Goal: Task Accomplishment & Management: Manage account settings

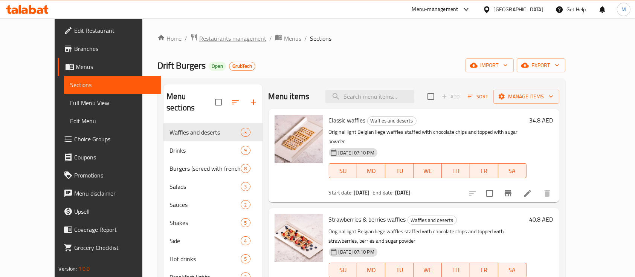
click at [219, 40] on span "Restaurants management" at bounding box center [232, 38] width 67 height 9
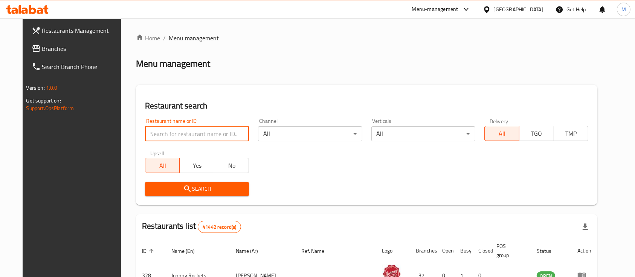
click at [180, 135] on input "search" at bounding box center [197, 133] width 104 height 15
type input "roll & boil"
click button "Search" at bounding box center [197, 189] width 104 height 14
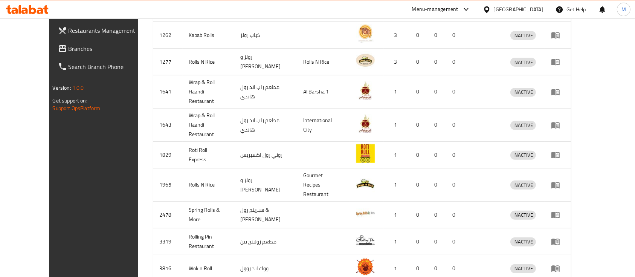
scroll to position [281, 0]
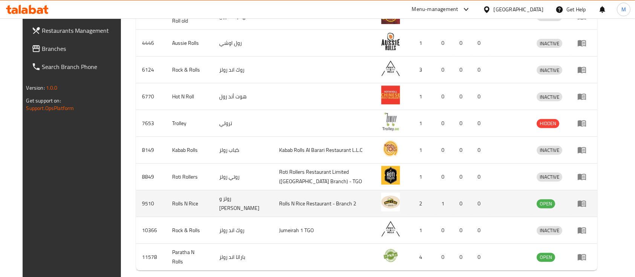
scroll to position [290, 0]
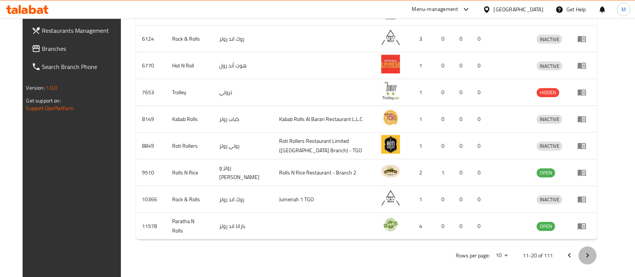
click at [592, 251] on icon "Next page" at bounding box center [587, 255] width 9 height 9
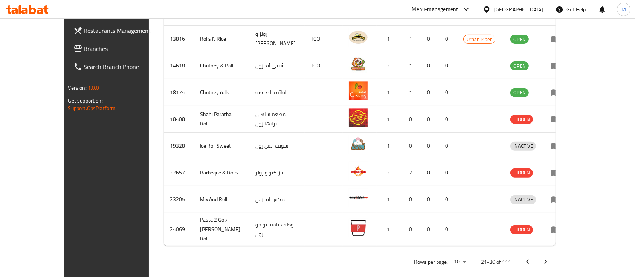
scroll to position [281, 0]
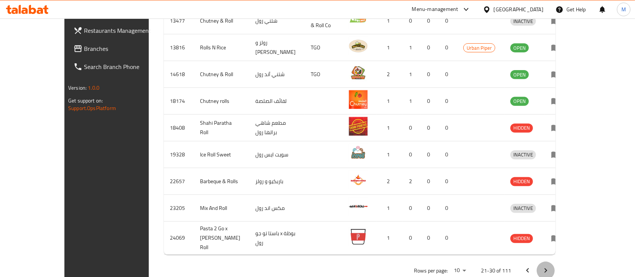
click at [550, 266] on icon "Next page" at bounding box center [545, 270] width 9 height 9
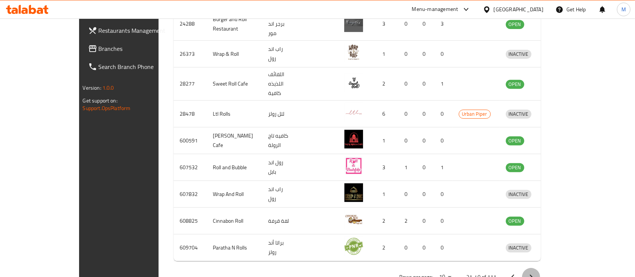
click at [536, 272] on icon "Next page" at bounding box center [530, 276] width 9 height 9
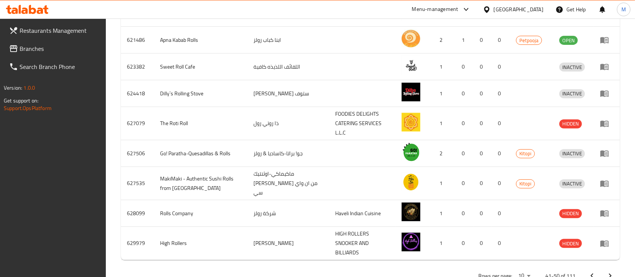
scroll to position [290, 0]
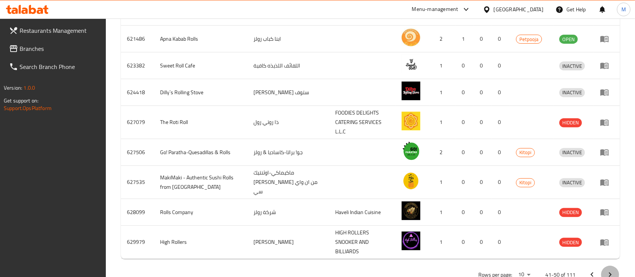
click at [609, 270] on icon "Next page" at bounding box center [610, 274] width 9 height 9
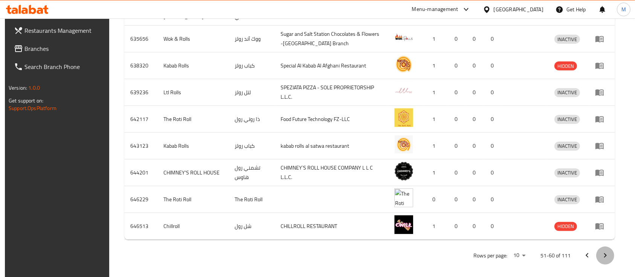
click at [610, 251] on icon "Next page" at bounding box center [605, 255] width 9 height 9
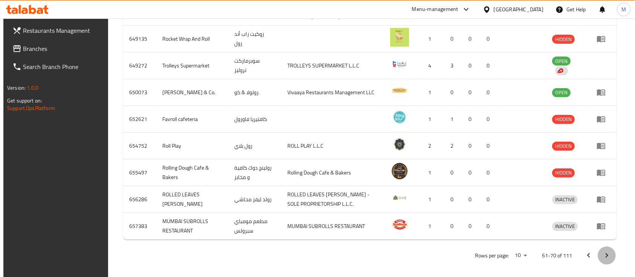
click at [610, 251] on icon "Next page" at bounding box center [606, 255] width 9 height 9
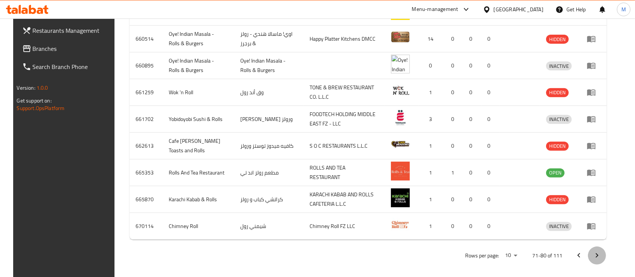
click at [601, 251] on icon "Next page" at bounding box center [596, 255] width 9 height 9
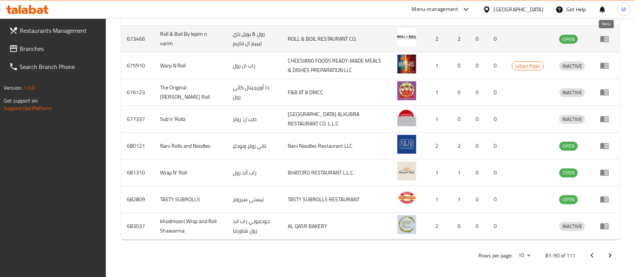
click at [601, 38] on icon "enhanced table" at bounding box center [604, 39] width 8 height 6
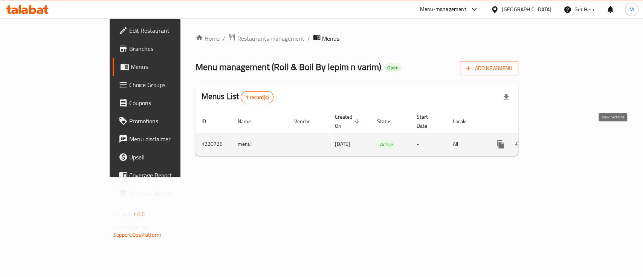
click at [559, 140] on icon "enhanced table" at bounding box center [554, 144] width 9 height 9
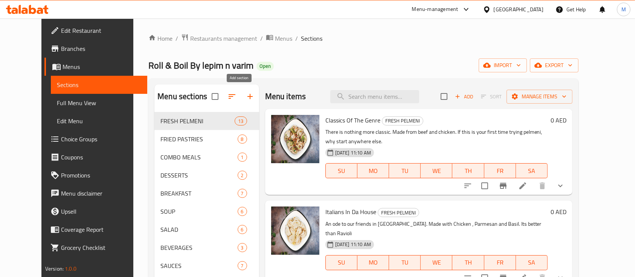
click at [246, 99] on icon "button" at bounding box center [250, 96] width 9 height 9
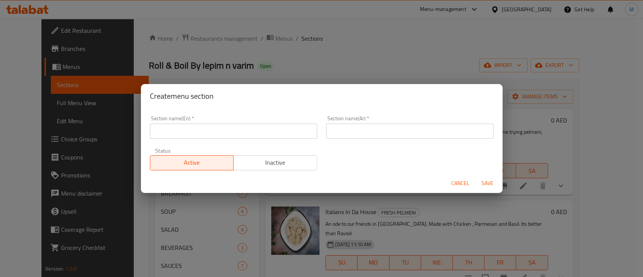
click at [316, 77] on div "Create menu section Section name(En)   * Section name(En) * Section name(Ar)   …" at bounding box center [321, 138] width 643 height 277
click at [454, 183] on span "Cancel" at bounding box center [460, 183] width 18 height 9
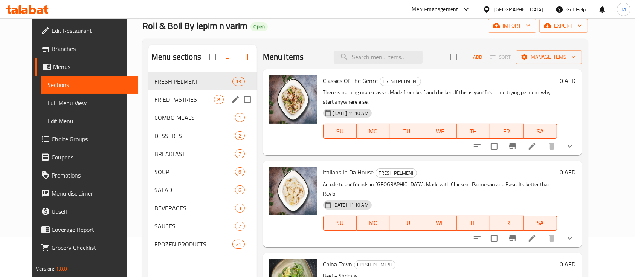
scroll to position [41, 0]
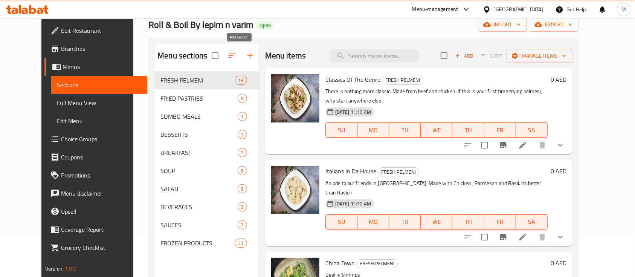
click at [246, 55] on icon "button" at bounding box center [250, 55] width 9 height 9
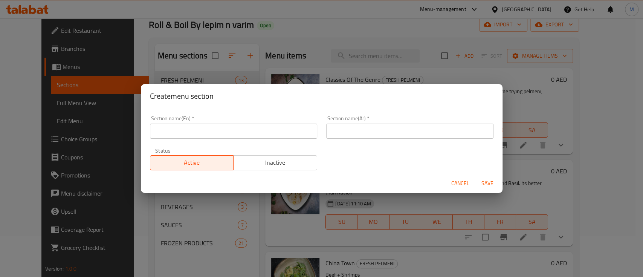
click at [245, 127] on input "text" at bounding box center [233, 131] width 167 height 15
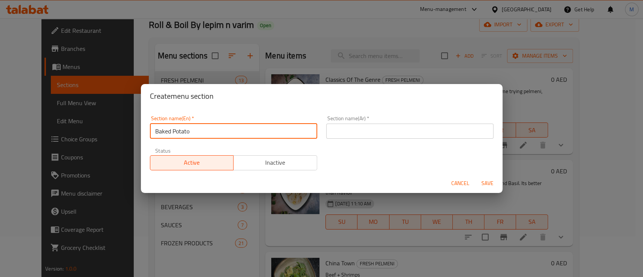
type input "Baked Potato"
click at [422, 127] on input "text" at bounding box center [409, 131] width 167 height 15
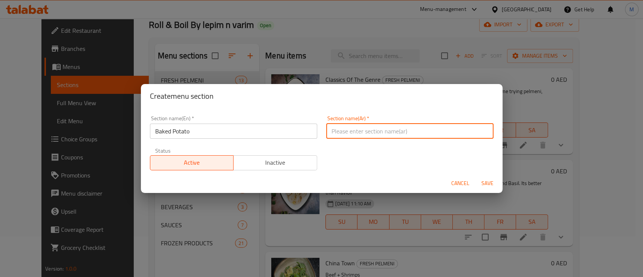
paste input "بطاطس مخبوزة"
type input "بطاطس مخبوزة"
click at [300, 162] on span "Inactive" at bounding box center [276, 162] width 78 height 11
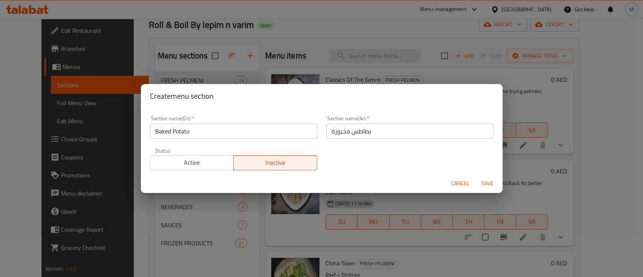
click at [484, 182] on span "Save" at bounding box center [487, 183] width 18 height 9
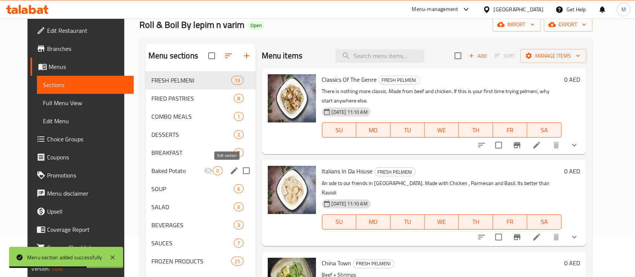
click at [231, 168] on icon "edit" at bounding box center [234, 170] width 7 height 7
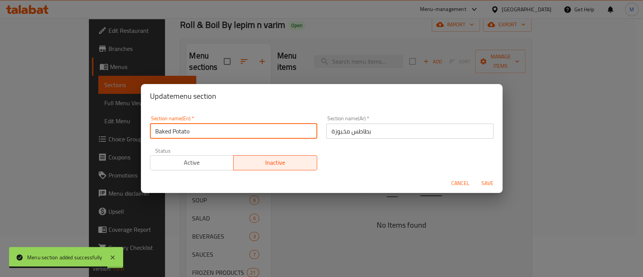
drag, startPoint x: 208, startPoint y: 128, endPoint x: 160, endPoint y: 129, distance: 48.6
click at [160, 129] on input "Baked Potato" at bounding box center [233, 131] width 167 height 15
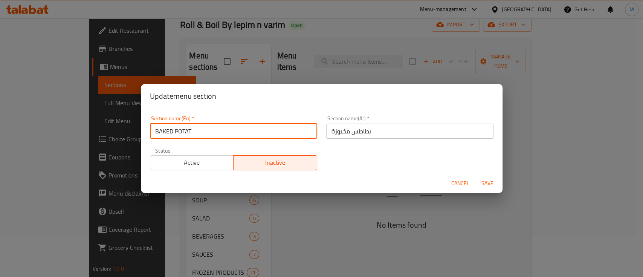
type input "BAKED POTATO"
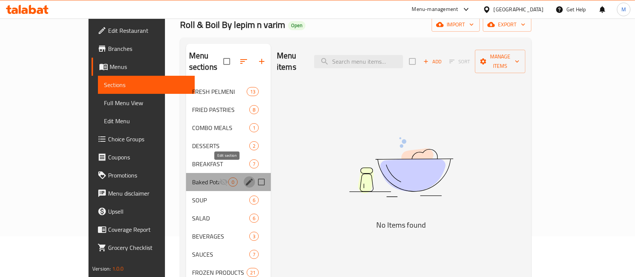
click at [246, 179] on icon "edit" at bounding box center [249, 182] width 7 height 7
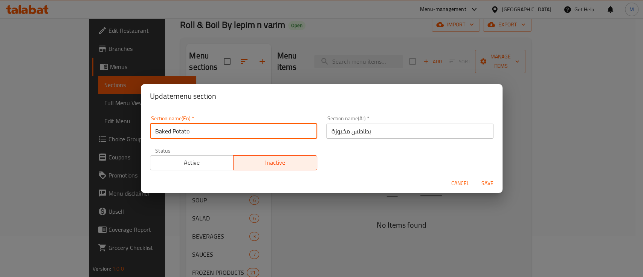
click at [243, 134] on input "Baked Potato" at bounding box center [233, 131] width 167 height 15
drag, startPoint x: 243, startPoint y: 134, endPoint x: 142, endPoint y: 131, distance: 101.7
click at [142, 131] on div "Section name(En)   * Baked Potato Section name(En) * Section name(Ar)   * بطاطس…" at bounding box center [322, 140] width 362 height 65
click at [201, 134] on input "Baked Potato" at bounding box center [233, 131] width 167 height 15
click at [209, 127] on input "Baked Potato" at bounding box center [233, 131] width 167 height 15
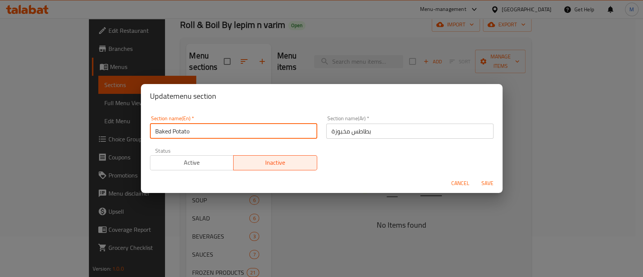
type input "Baked Potat"
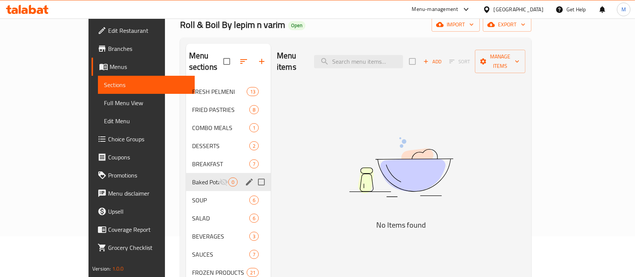
click at [245, 177] on icon "edit" at bounding box center [249, 181] width 9 height 9
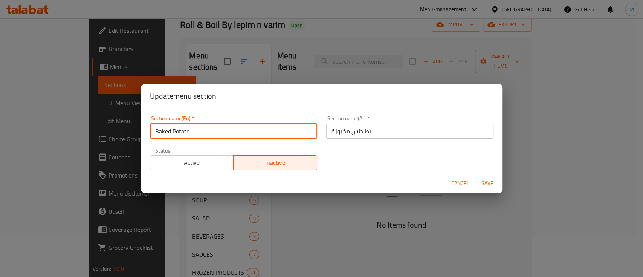
click at [223, 131] on input "Baked Potato" at bounding box center [233, 131] width 167 height 15
drag, startPoint x: 223, startPoint y: 131, endPoint x: 160, endPoint y: 129, distance: 63.7
click at [160, 129] on input "Baked Potato" at bounding box center [233, 131] width 167 height 15
type input "BAKED POTATO"
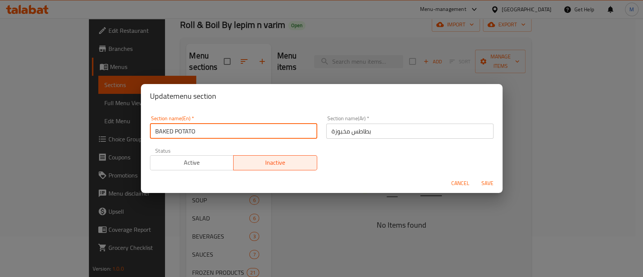
click at [488, 180] on span "Save" at bounding box center [487, 183] width 18 height 9
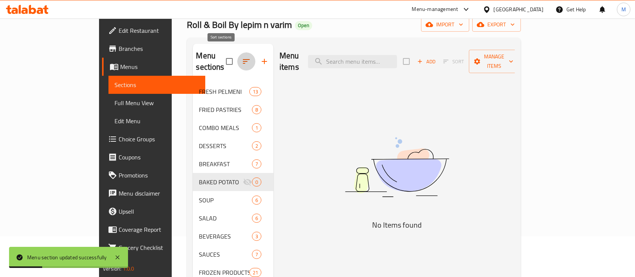
click at [237, 57] on button "button" at bounding box center [246, 61] width 18 height 18
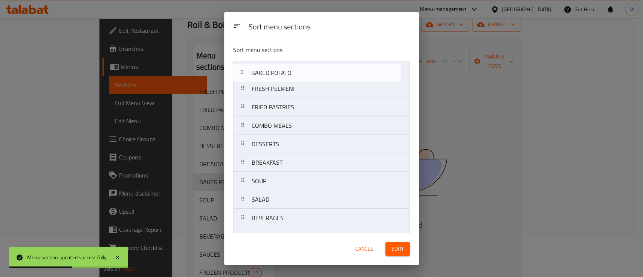
drag, startPoint x: 242, startPoint y: 165, endPoint x: 241, endPoint y: 73, distance: 92.3
click at [241, 73] on nav "FRESH PELMENI FRIED PASTRIES COMBO MEALS DESSERTS BREAKFAST BAKED POTATO SOUP S…" at bounding box center [321, 163] width 177 height 204
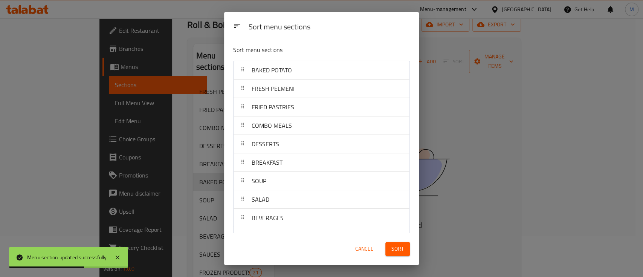
click at [400, 250] on span "Sort" at bounding box center [397, 248] width 12 height 9
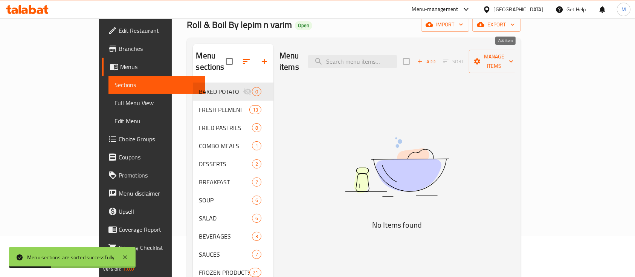
click at [436, 59] on span "Add" at bounding box center [426, 61] width 20 height 9
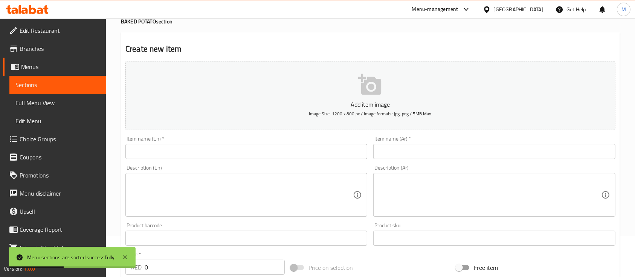
click at [290, 141] on div "Item name (En)   * Item name (En) *" at bounding box center [246, 147] width 242 height 23
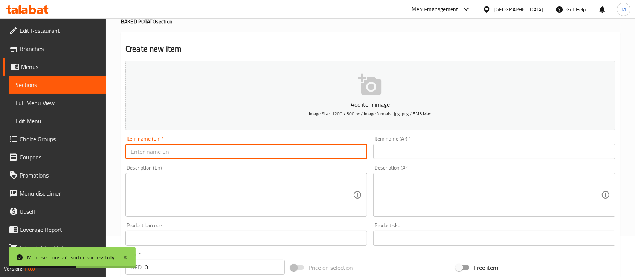
click at [281, 153] on input "text" at bounding box center [246, 151] width 242 height 15
type input "b"
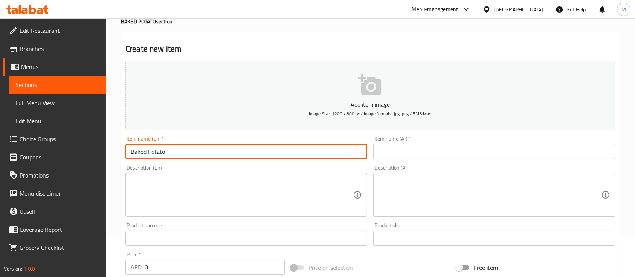
type input "Baked Potato"
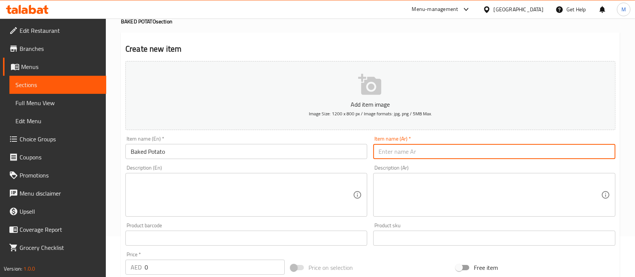
drag, startPoint x: 393, startPoint y: 154, endPoint x: 398, endPoint y: 145, distance: 10.8
click at [398, 145] on input "text" at bounding box center [494, 151] width 242 height 15
paste input "بطاطس مخبوزة"
type input "بطاطس مخبوزة"
click at [295, 182] on textarea at bounding box center [242, 195] width 222 height 36
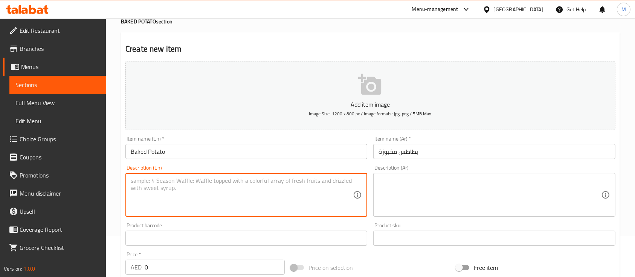
click at [221, 200] on textarea at bounding box center [242, 195] width 222 height 36
paste textarea "tender and creamy inside, crispy on the outside, topped with a variety of flavo…"
type textarea "tender and creamy inside, crispy on the outside, topped with a variety of flavo…"
click at [398, 196] on textarea at bounding box center [489, 195] width 222 height 36
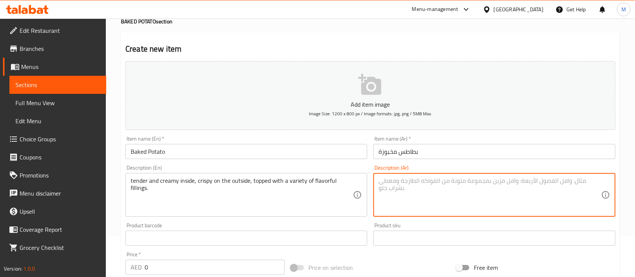
paste textarea "طرية وكريمية من الداخل، مقرمشة من الخارج، ومغطاة بمجموعة متنوعة من الحشوات اللذ…"
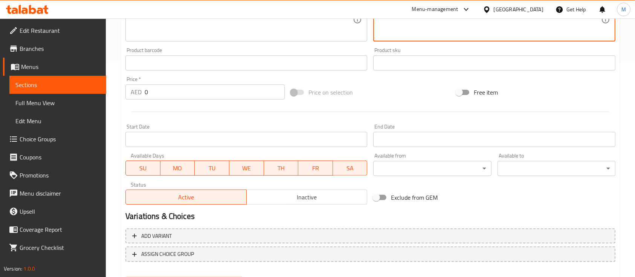
scroll to position [217, 0]
type textarea "طرية وكريمية من الداخل، مقرمشة من الخارج، ومغطاة بمجموعة متنوعة من الحشوات اللذ…"
click at [172, 99] on div "Price   * AED 0 Price *" at bounding box center [204, 87] width 165 height 29
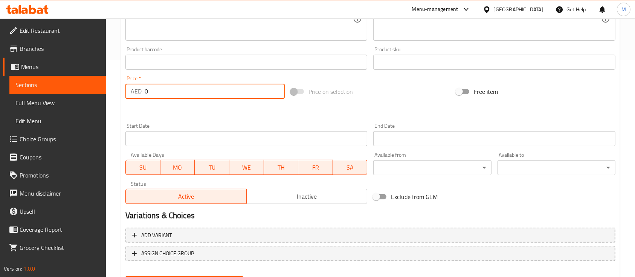
drag, startPoint x: 165, startPoint y: 95, endPoint x: 111, endPoint y: 95, distance: 53.1
click at [111, 95] on div "Home / Restaurants management / Menus / Sections / item / create BAKED POTATO s…" at bounding box center [370, 59] width 529 height 514
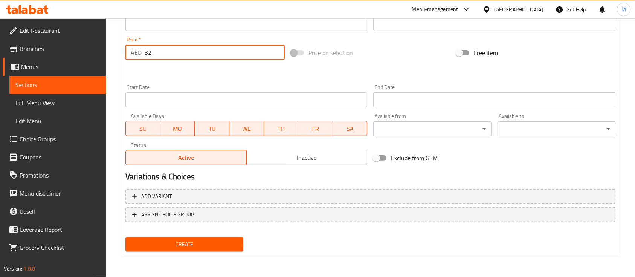
type input "32"
click at [190, 246] on span "Create" at bounding box center [184, 244] width 106 height 9
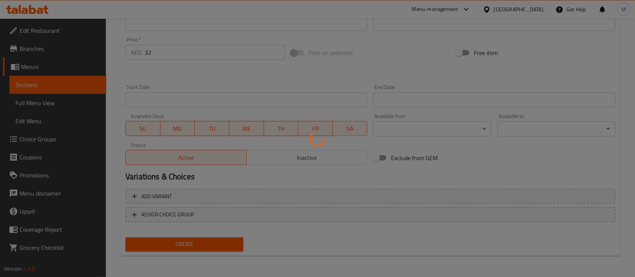
type input "0"
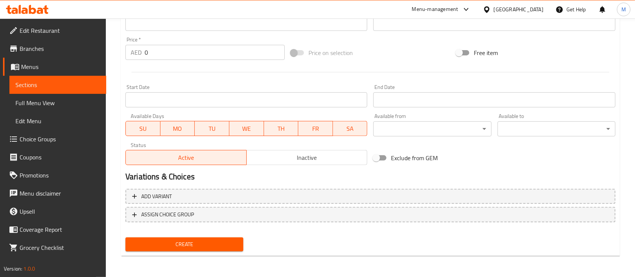
click at [80, 141] on span "Choice Groups" at bounding box center [60, 138] width 81 height 9
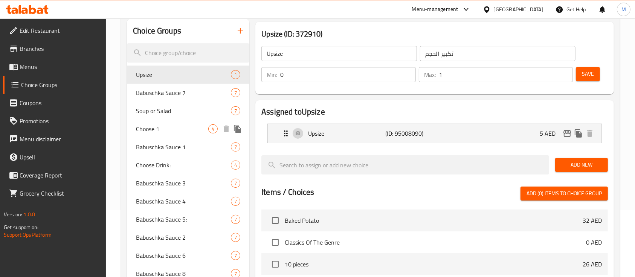
scroll to position [66, 0]
click at [243, 35] on icon "button" at bounding box center [240, 31] width 9 height 9
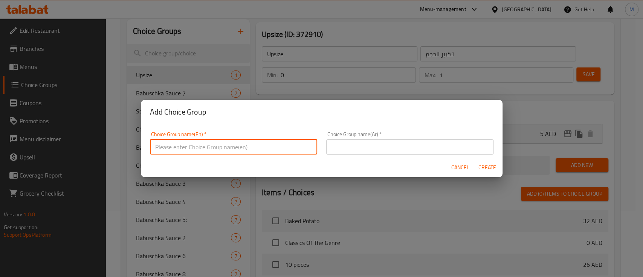
click at [243, 151] on input "text" at bounding box center [233, 146] width 167 height 15
type input "Toppings:"
click at [339, 150] on input "text" at bounding box center [409, 146] width 167 height 15
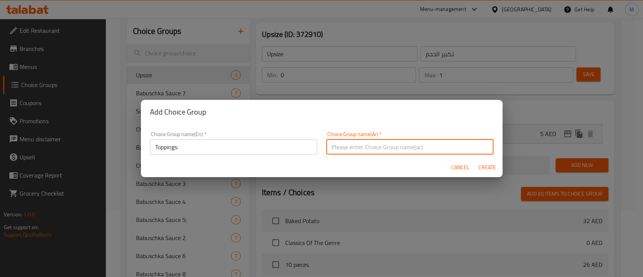
paste input "الإضافات:"
type input "الإضافات:"
click at [485, 167] on span "Create" at bounding box center [487, 167] width 18 height 9
type input "Toppings:"
type input "الإضافات:"
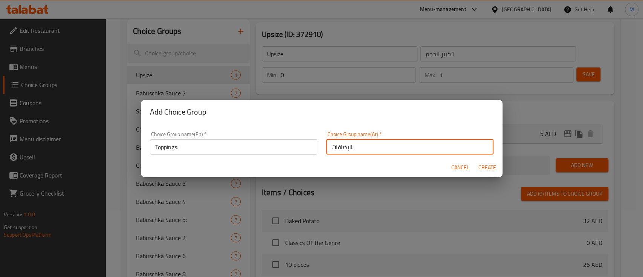
type input "0"
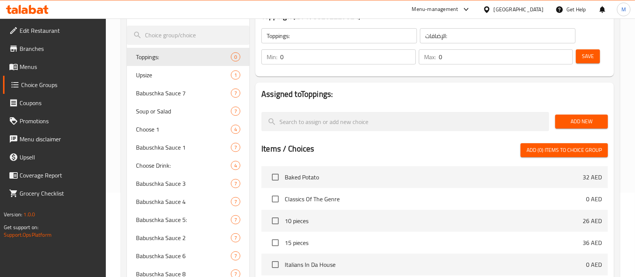
scroll to position [86, 0]
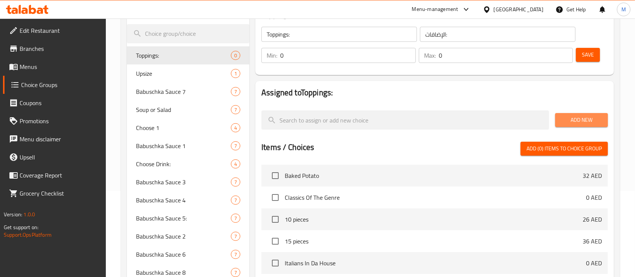
click at [561, 113] on button "Add New" at bounding box center [581, 120] width 53 height 14
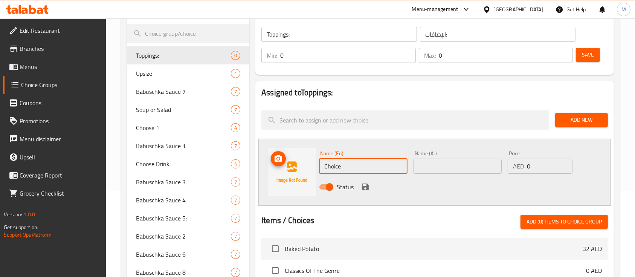
drag, startPoint x: 352, startPoint y: 161, endPoint x: 285, endPoint y: 175, distance: 68.3
click at [285, 175] on div "Name (En) Choice Name (En) Name (Ar) Name (Ar) Price AED 0 Price Status" at bounding box center [434, 172] width 353 height 67
paste input "Feta Garlic Dill"
type input "Feta Garlic Dill"
click at [435, 169] on input "text" at bounding box center [458, 166] width 88 height 15
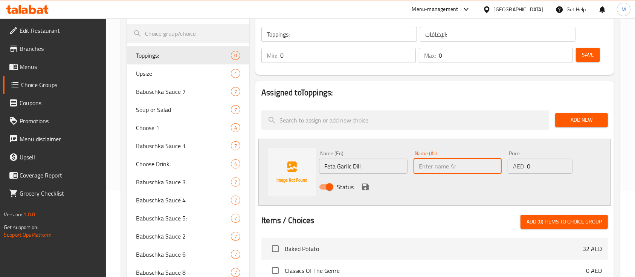
paste input "جبنة الفيتا والثوم والشبت"
type input "جبنة الفيتا والثوم والشبت"
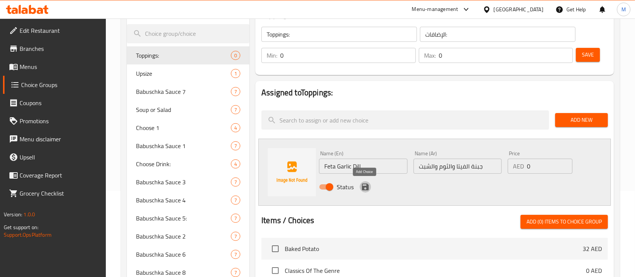
click at [366, 186] on icon "save" at bounding box center [365, 186] width 7 height 7
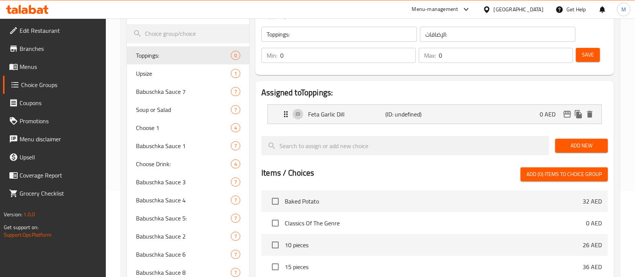
click at [572, 152] on div "Add New" at bounding box center [581, 145] width 59 height 25
click at [572, 145] on span "Add New" at bounding box center [581, 145] width 41 height 9
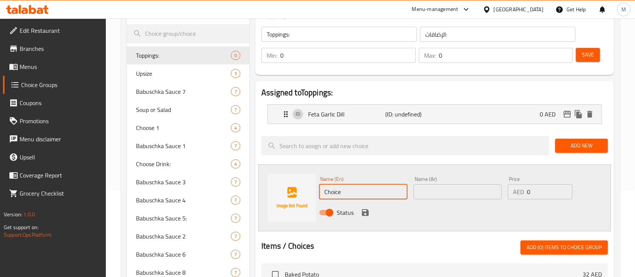
drag, startPoint x: 360, startPoint y: 192, endPoint x: 307, endPoint y: 194, distance: 53.9
click at [307, 194] on div "Name (En) Choice Name (En) Name (Ar) Name (Ar) Price AED 0 Price Status" at bounding box center [434, 197] width 353 height 67
click at [363, 190] on input "Choice" at bounding box center [363, 191] width 88 height 15
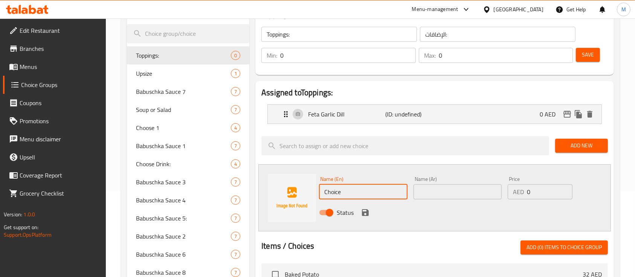
click at [363, 190] on input "Choice" at bounding box center [363, 191] width 88 height 15
paste input "[PERSON_NAME]/Happy New Year salad"
type input "[PERSON_NAME]/Happy New Year salad"
click at [437, 188] on input "text" at bounding box center [458, 191] width 88 height 15
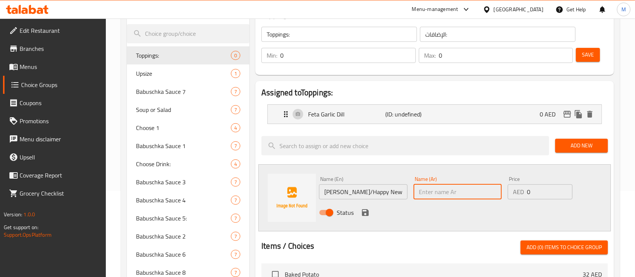
paste input "سلطة أوليفييه/سنة جديدة سعيدة"
type input "سلطة أوليفييه/سنة جديدة سعيدة"
click at [366, 210] on icon "save" at bounding box center [365, 212] width 9 height 9
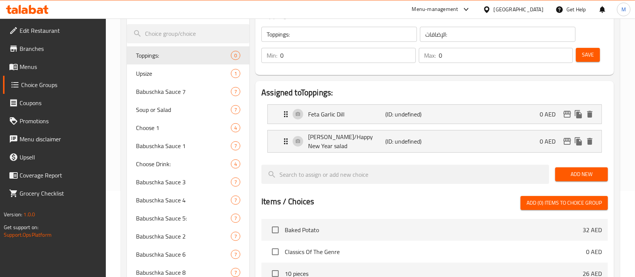
click at [568, 177] on button "Add New" at bounding box center [581, 174] width 53 height 14
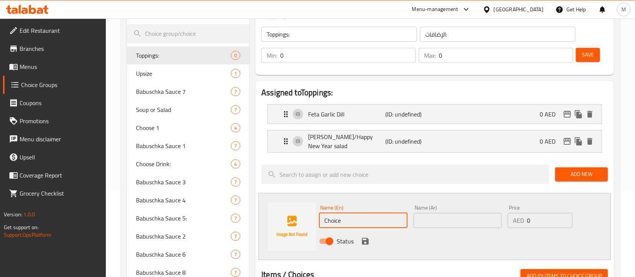
drag, startPoint x: 359, startPoint y: 217, endPoint x: 271, endPoint y: 214, distance: 88.2
click at [271, 214] on div "Name (En) Choice Name (En) Name (Ar) Name (Ar) Price AED 0 Price Status" at bounding box center [434, 226] width 353 height 67
paste input "Vinegrett"
type input "Vinegrette"
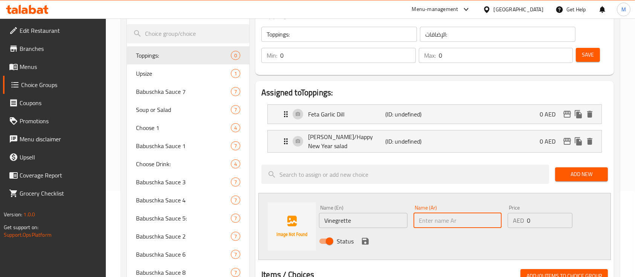
click at [464, 224] on input "text" at bounding box center [458, 220] width 88 height 15
paste input "خل"
type input "خل"
click at [368, 237] on icon "save" at bounding box center [365, 241] width 9 height 9
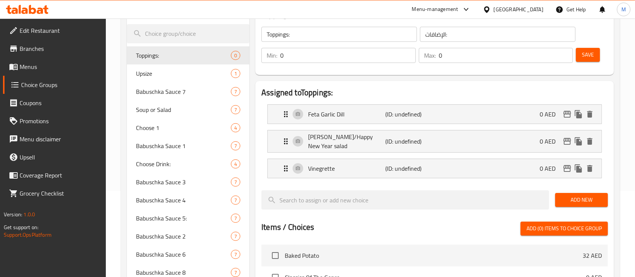
click at [563, 197] on span "Add New" at bounding box center [581, 199] width 41 height 9
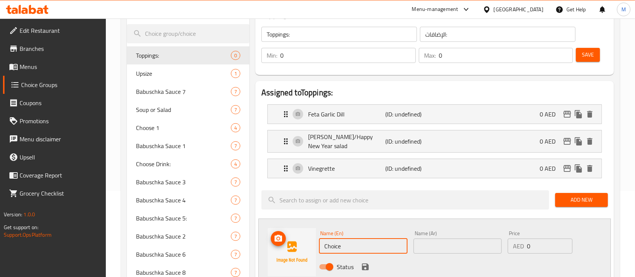
drag, startPoint x: 359, startPoint y: 243, endPoint x: 296, endPoint y: 244, distance: 63.3
click at [296, 244] on div "Name (En) Choice Name (En) Name (Ar) Name (Ar) Price AED 0 Price Status" at bounding box center [434, 251] width 353 height 67
paste input "rab mayo"
type input "Crab mayo"
click at [467, 243] on input "text" at bounding box center [458, 245] width 88 height 15
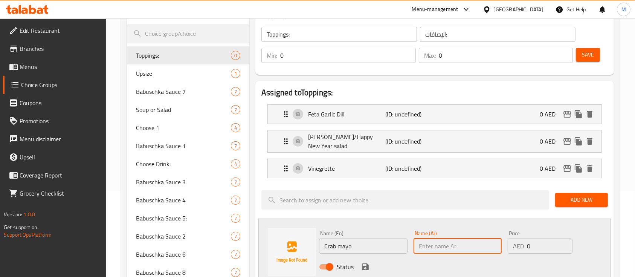
paste input "مايونيز السلطعون"
type input "مايونيز السلطعون"
click at [366, 262] on icon "save" at bounding box center [365, 266] width 9 height 9
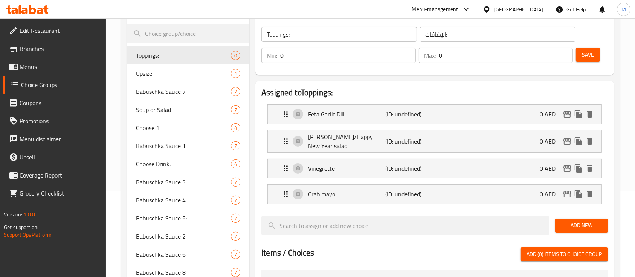
click at [568, 224] on span "Add New" at bounding box center [581, 225] width 41 height 9
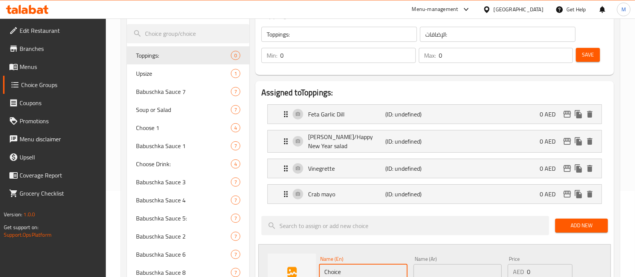
drag, startPoint x: 353, startPoint y: 263, endPoint x: 292, endPoint y: 261, distance: 60.7
click at [292, 261] on div "Name (En) Choice Name (En) Name (Ar) Name (Ar) Price AED 0 Price Status" at bounding box center [434, 277] width 353 height 67
paste input "Backed beans"
click at [332, 264] on input "Backed beans" at bounding box center [363, 271] width 88 height 15
type input "Baked beans"
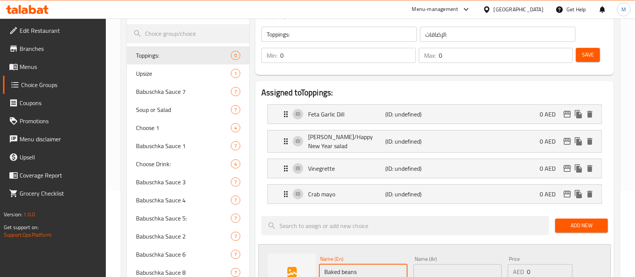
click at [435, 269] on input "text" at bounding box center [458, 271] width 88 height 15
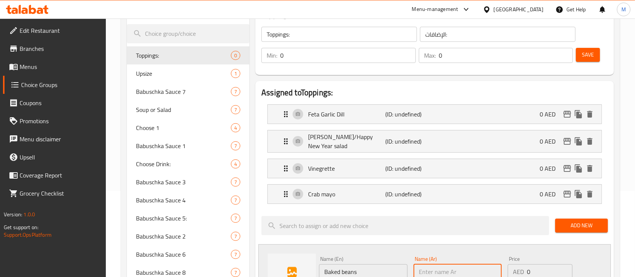
paste input "الفاصوليا المخبوزة"
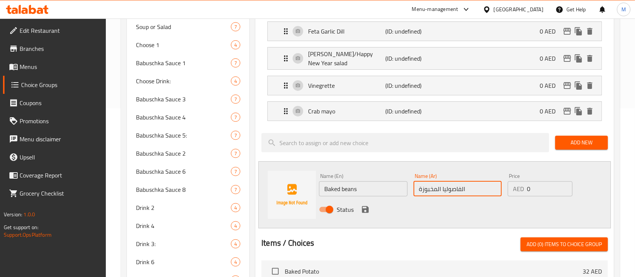
type input "الفاصوليا المخبوزة"
click at [369, 205] on icon "save" at bounding box center [365, 209] width 9 height 9
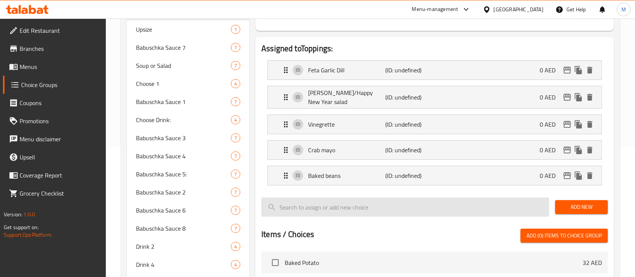
scroll to position [127, 0]
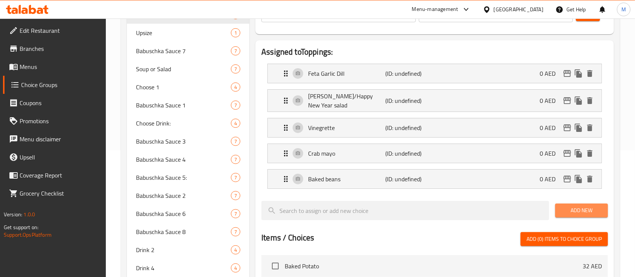
click at [564, 203] on button "Add New" at bounding box center [581, 210] width 53 height 14
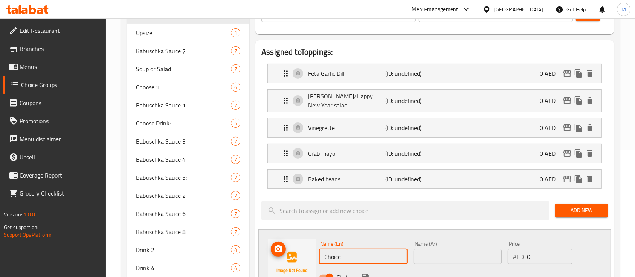
drag, startPoint x: 365, startPoint y: 251, endPoint x: 295, endPoint y: 252, distance: 69.7
click at [295, 252] on div "Name (En) Choice Name (En) Name (Ar) Name (Ar) Price AED 0 Price Status" at bounding box center [434, 262] width 353 height 67
paste input "Mustard sausages"
type input "Mustard sausages"
click at [464, 249] on input "text" at bounding box center [458, 256] width 88 height 15
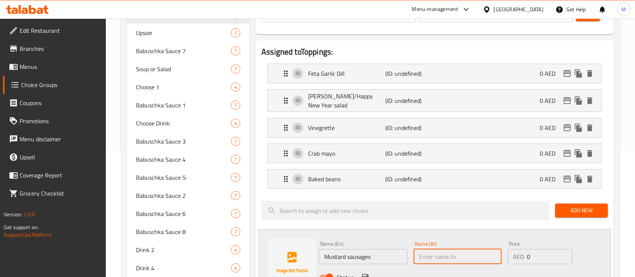
paste input "نقانق الخردل"
type input "نقانق الخردل"
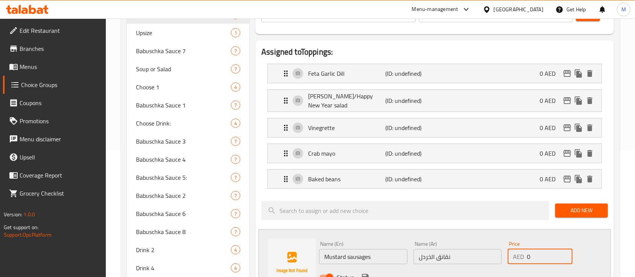
drag, startPoint x: 536, startPoint y: 251, endPoint x: 510, endPoint y: 251, distance: 26.4
click at [510, 251] on div "AED 0 Price" at bounding box center [540, 256] width 65 height 15
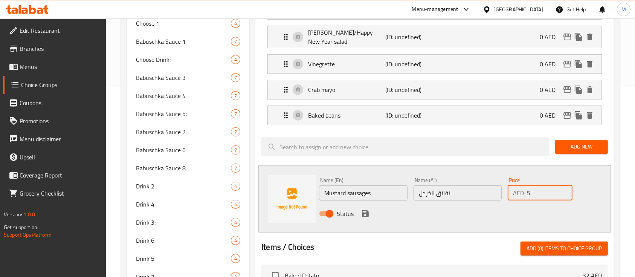
scroll to position [191, 0]
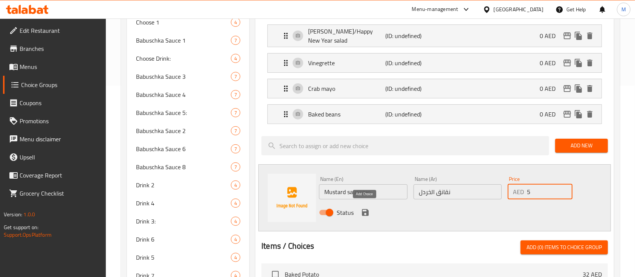
type input "5"
click at [364, 210] on icon "save" at bounding box center [365, 212] width 9 height 9
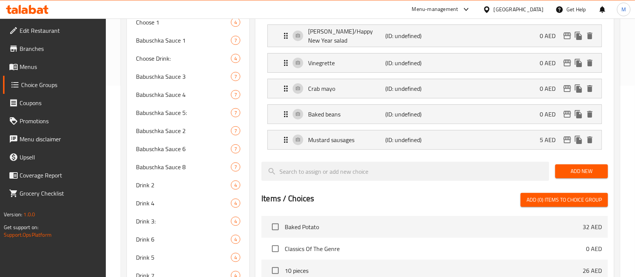
click at [574, 166] on span "Add New" at bounding box center [581, 170] width 41 height 9
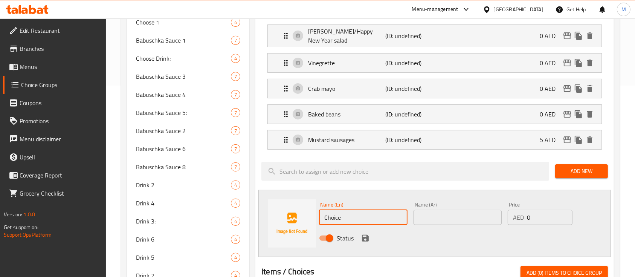
click at [280, 212] on div "Name (En) Choice Name (En) Name (Ar) Name (Ar) Price AED 0 Price Status" at bounding box center [434, 223] width 353 height 67
paste input "[PERSON_NAME]"
type input "Chicken Juliene"
click at [423, 205] on div "Name (Ar) Name (Ar)" at bounding box center [458, 213] width 88 height 23
click at [426, 214] on input "text" at bounding box center [458, 217] width 88 height 15
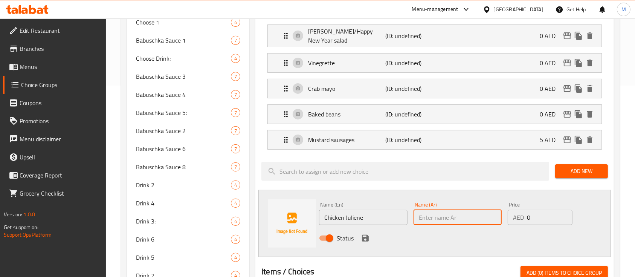
paste input "دجاج جوليان"
type input "دجاج جوليان"
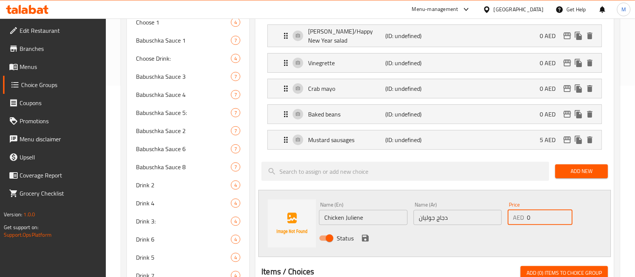
drag, startPoint x: 531, startPoint y: 214, endPoint x: 525, endPoint y: 213, distance: 5.7
click at [525, 213] on div "AED 0 Price" at bounding box center [540, 217] width 65 height 15
type input "5"
click at [361, 233] on icon "save" at bounding box center [365, 237] width 9 height 9
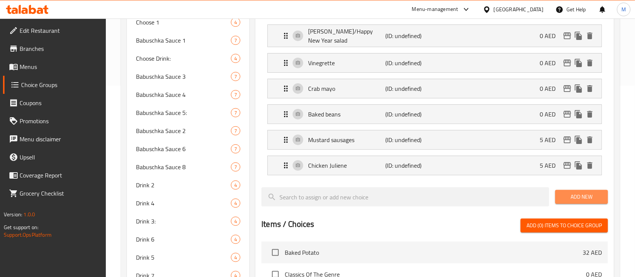
click at [576, 198] on button "Add New" at bounding box center [581, 197] width 53 height 14
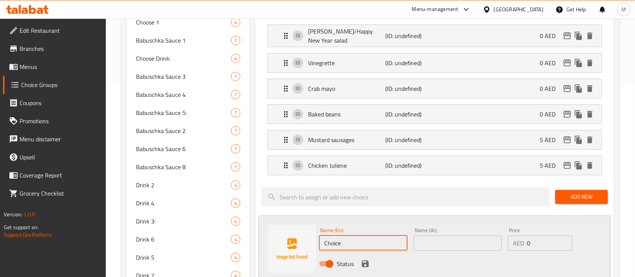
drag, startPoint x: 362, startPoint y: 240, endPoint x: 295, endPoint y: 238, distance: 66.7
click at [295, 238] on div "Name (En) Choice Name (En) Name (Ar) Name (Ar) Price AED 0 Price Status" at bounding box center [434, 248] width 353 height 67
paste input "[PERSON_NAME]"
type input "Chicken curry"
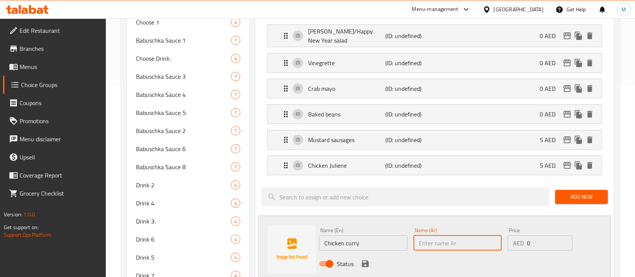
click at [428, 241] on input "text" at bounding box center [458, 242] width 88 height 15
paste input "كاري الدجاج"
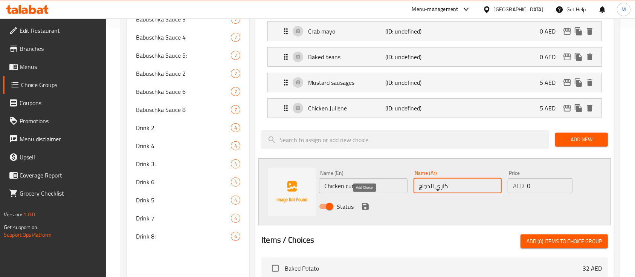
type input "كاري الدجاج"
click at [366, 202] on icon "save" at bounding box center [365, 206] width 9 height 9
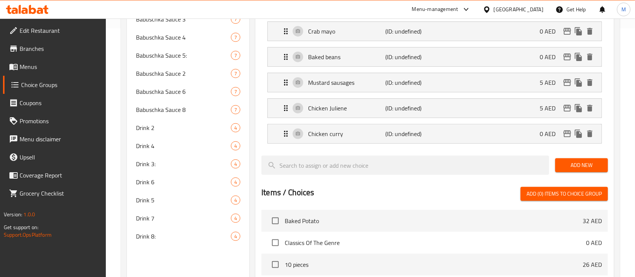
click at [491, 139] on div "Chicken [PERSON_NAME] (ID: undefined) 0 AED" at bounding box center [436, 133] width 311 height 19
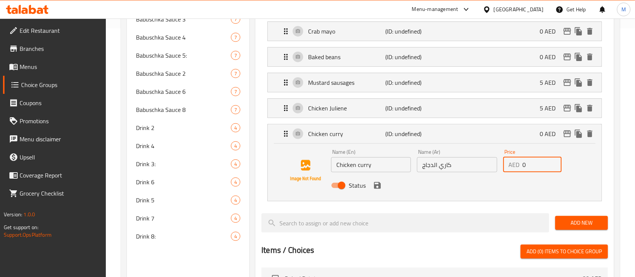
drag, startPoint x: 532, startPoint y: 159, endPoint x: 501, endPoint y: 162, distance: 31.4
click at [501, 162] on div "Price AED 0 Price" at bounding box center [532, 160] width 64 height 29
click at [377, 182] on icon "save" at bounding box center [377, 185] width 9 height 9
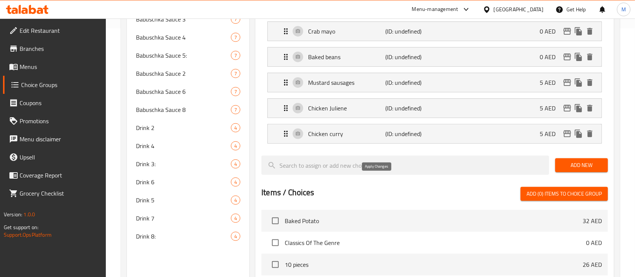
type input "5"
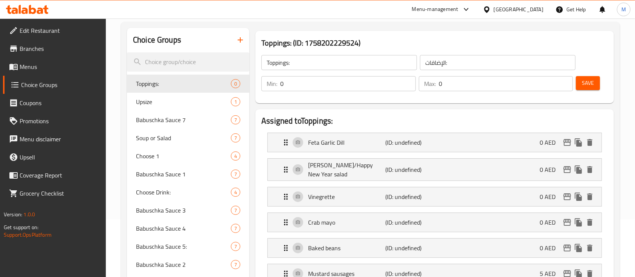
scroll to position [57, 0]
click at [349, 90] on input "0" at bounding box center [348, 84] width 136 height 15
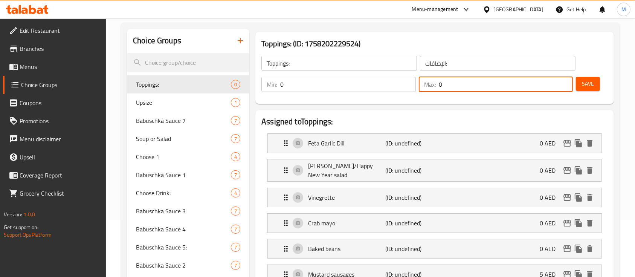
drag, startPoint x: 446, startPoint y: 86, endPoint x: 423, endPoint y: 85, distance: 23.4
click at [423, 85] on div "Max: 0 ​" at bounding box center [496, 84] width 154 height 15
type input "2"
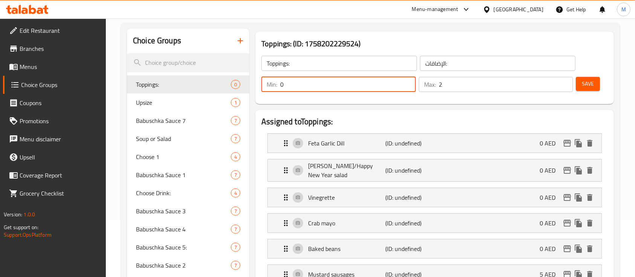
drag, startPoint x: 284, startPoint y: 86, endPoint x: 268, endPoint y: 83, distance: 16.0
click at [268, 83] on div "Min: 0 ​" at bounding box center [338, 84] width 154 height 15
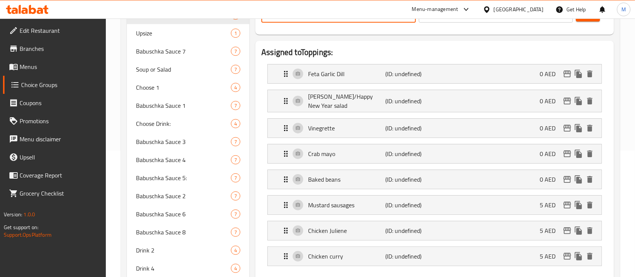
scroll to position [128, 0]
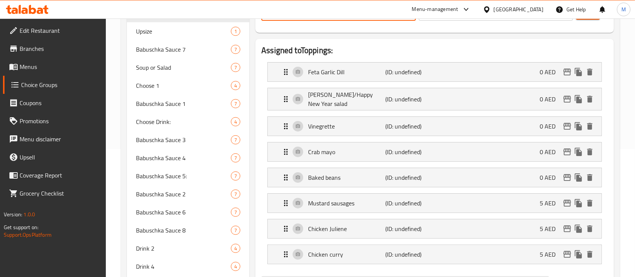
type input "1"
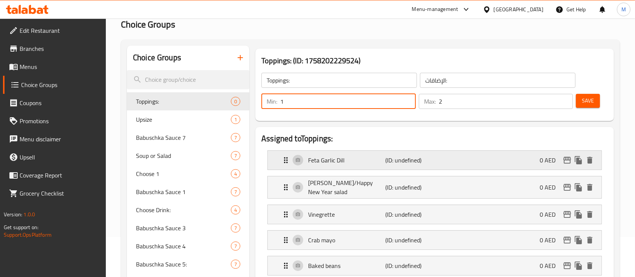
scroll to position [40, 0]
click at [597, 102] on button "Save" at bounding box center [588, 101] width 24 height 14
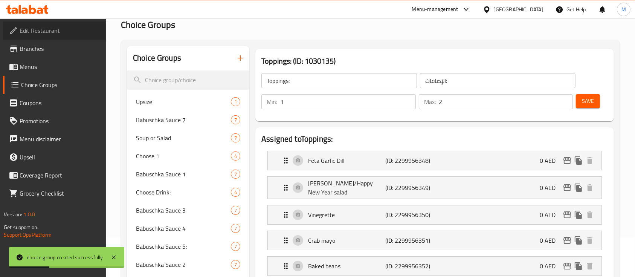
click at [75, 36] on link "Edit Restaurant" at bounding box center [54, 30] width 103 height 18
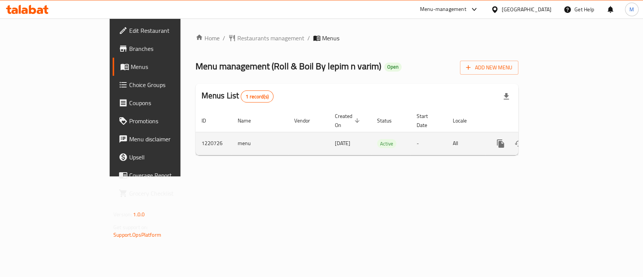
click at [559, 139] on icon "enhanced table" at bounding box center [554, 143] width 9 height 9
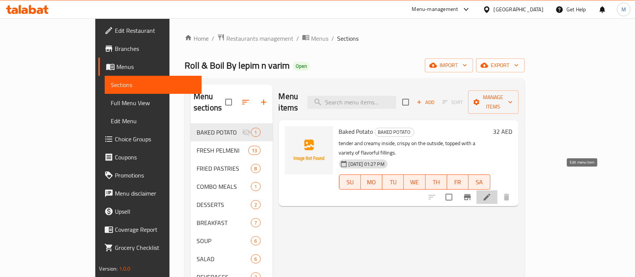
click at [491, 192] on icon at bounding box center [486, 196] width 9 height 9
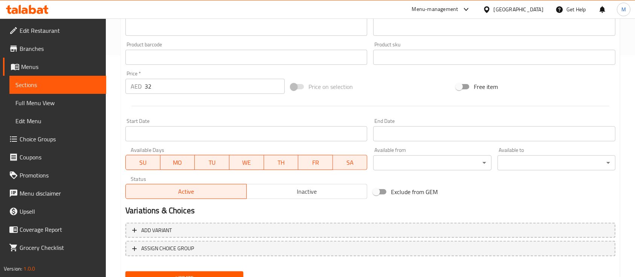
scroll to position [255, 0]
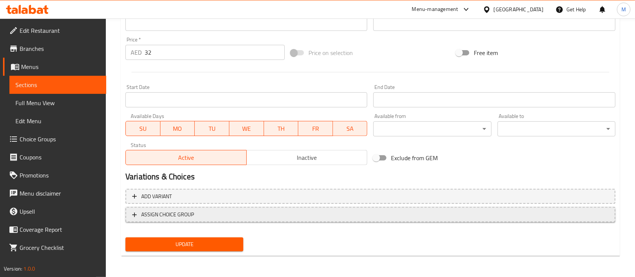
click at [232, 214] on span "ASSIGN CHOICE GROUP" at bounding box center [370, 214] width 476 height 9
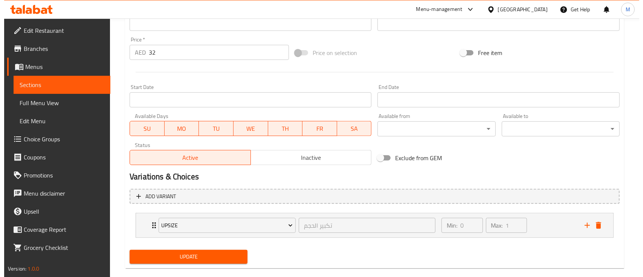
scroll to position [268, 0]
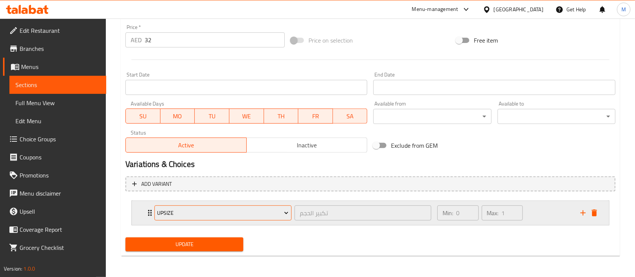
click at [229, 210] on span "Upsize" at bounding box center [222, 212] width 131 height 9
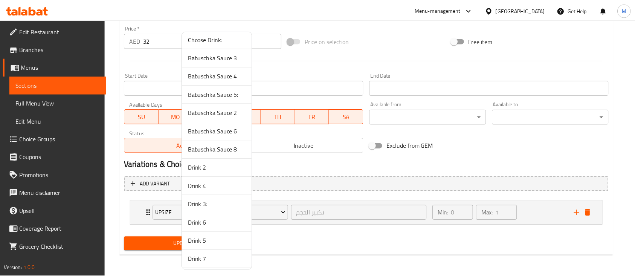
scroll to position [134, 0]
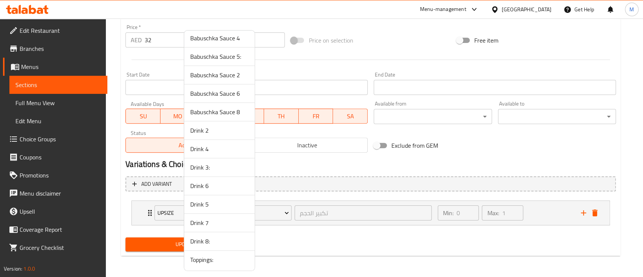
click at [216, 259] on span "Toppings:" at bounding box center [219, 259] width 58 height 9
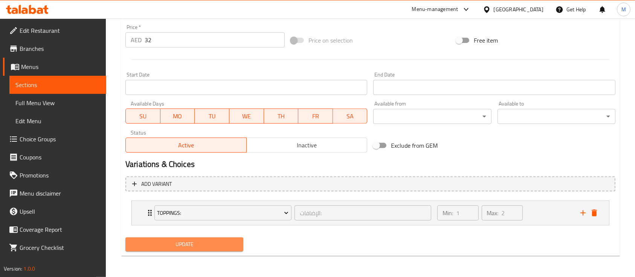
click at [234, 246] on span "Update" at bounding box center [184, 244] width 106 height 9
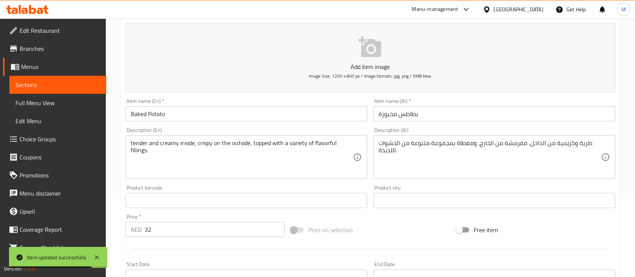
scroll to position [76, 0]
click at [335, 76] on span "Image Size: 1200 x 800 px / Image formats: jpg, png / 5MB Max." at bounding box center [370, 77] width 123 height 9
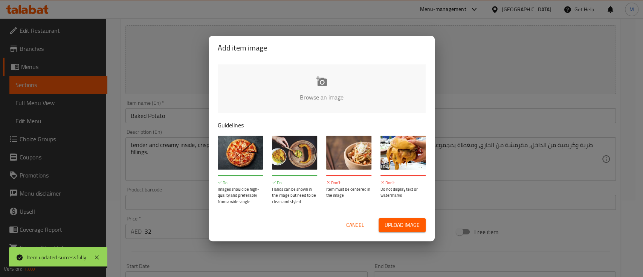
click at [333, 76] on input "file" at bounding box center [576, 99] width 717 height 70
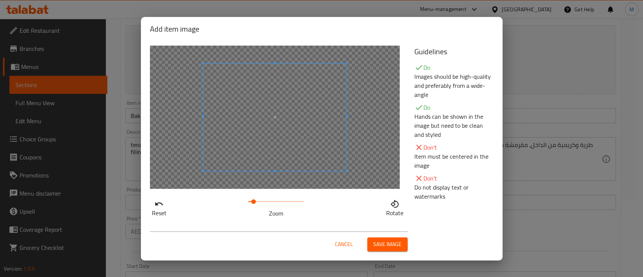
drag, startPoint x: 249, startPoint y: 202, endPoint x: 253, endPoint y: 201, distance: 4.5
click at [253, 201] on span at bounding box center [253, 201] width 5 height 5
click at [204, 171] on span at bounding box center [274, 171] width 143 height 2
click at [211, 159] on div at bounding box center [278, 119] width 151 height 113
click at [345, 243] on span "Cancel" at bounding box center [344, 244] width 18 height 9
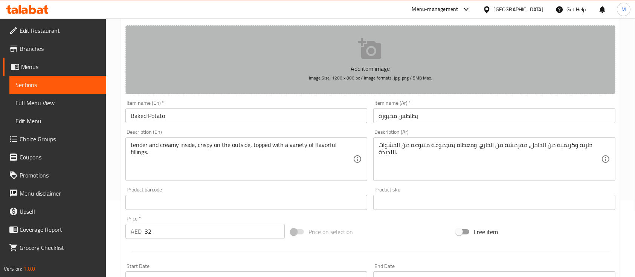
click at [360, 66] on p "Add item image" at bounding box center [370, 68] width 467 height 9
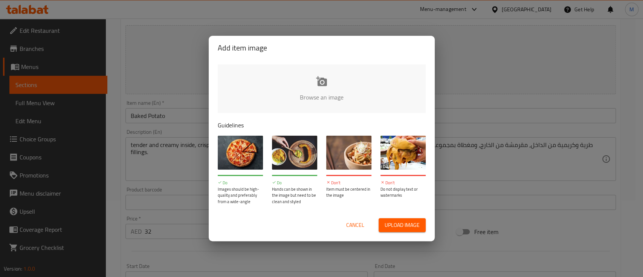
click at [318, 122] on p "Guidelines" at bounding box center [322, 125] width 208 height 9
click at [313, 90] on input "file" at bounding box center [576, 99] width 717 height 70
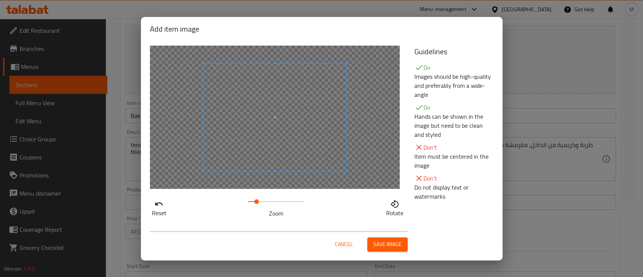
drag, startPoint x: 248, startPoint y: 199, endPoint x: 256, endPoint y: 197, distance: 8.6
click at [256, 199] on span at bounding box center [256, 201] width 5 height 5
click at [378, 241] on span "Save image" at bounding box center [387, 244] width 28 height 9
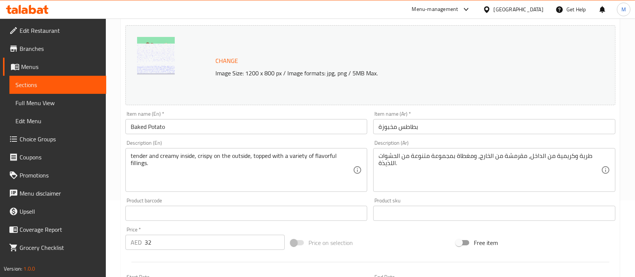
scroll to position [278, 0]
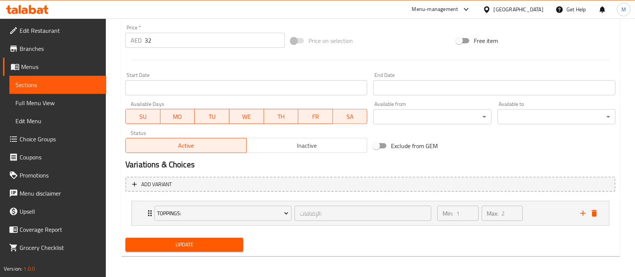
click at [217, 242] on span "Update" at bounding box center [184, 244] width 106 height 9
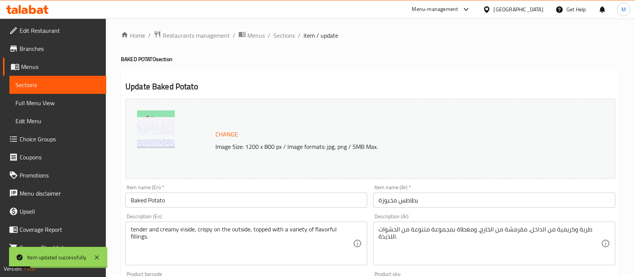
scroll to position [0, 0]
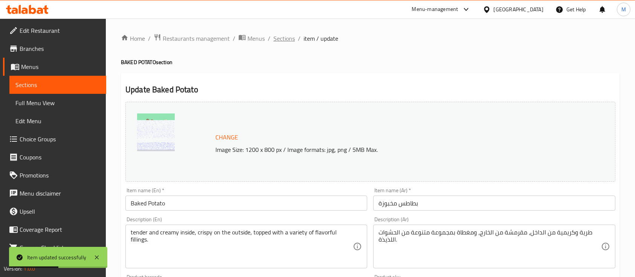
click at [284, 38] on span "Sections" at bounding box center [283, 38] width 21 height 9
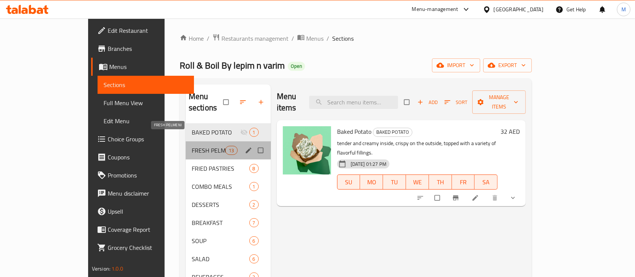
click at [192, 146] on span "FRESH PELMENI" at bounding box center [209, 150] width 34 height 9
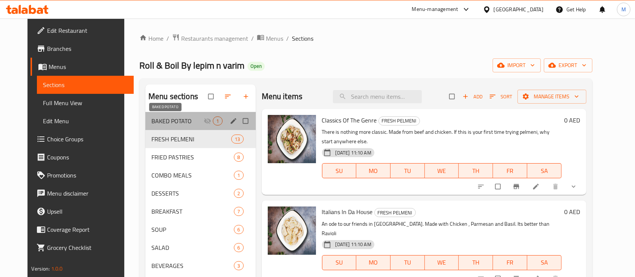
click at [178, 125] on span "BAKED POTATO" at bounding box center [177, 120] width 53 height 9
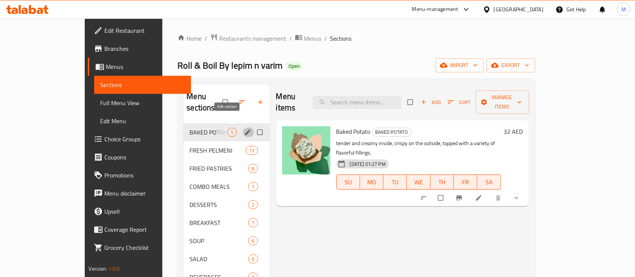
click at [244, 128] on icon "edit" at bounding box center [248, 132] width 8 height 8
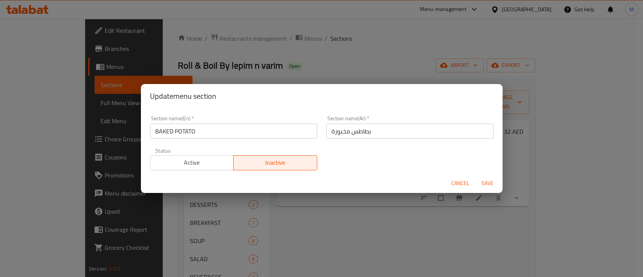
click at [210, 169] on button "Active" at bounding box center [192, 162] width 84 height 15
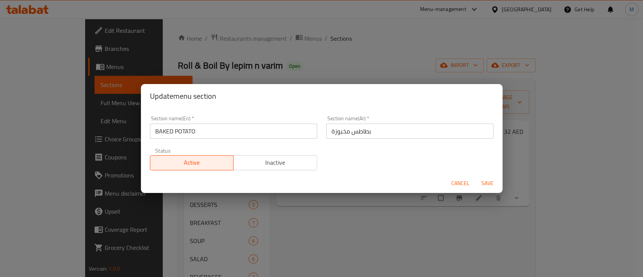
click at [484, 185] on span "Save" at bounding box center [487, 183] width 18 height 9
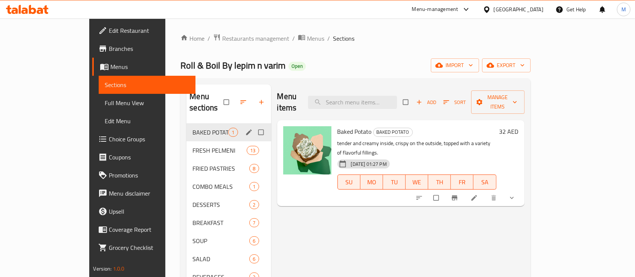
click at [522, 189] on button "show more" at bounding box center [513, 197] width 18 height 17
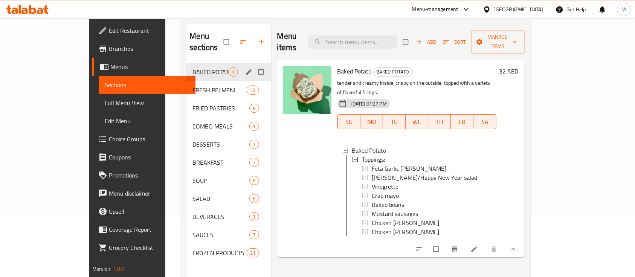
scroll to position [59, 0]
click at [478, 246] on icon at bounding box center [474, 250] width 8 height 8
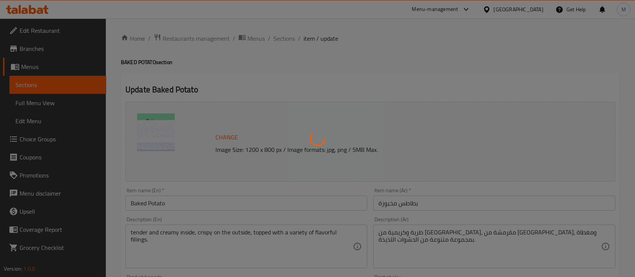
type input "الإضافات:"
type input "1"
type input "2"
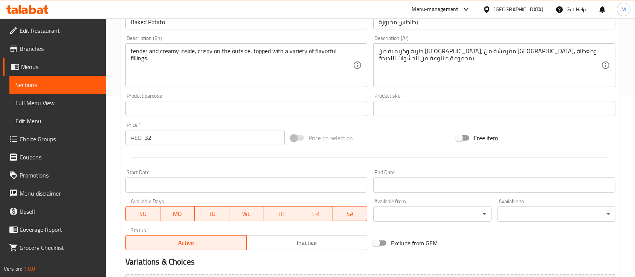
scroll to position [182, 0]
click at [325, 46] on div "tender and creamy inside, crispy on the outside, topped with a variety of flavo…" at bounding box center [246, 65] width 242 height 44
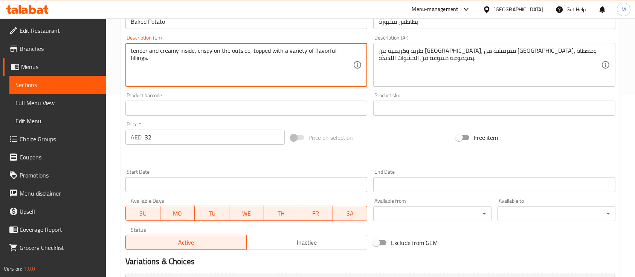
click at [252, 52] on textarea "tender and creamy inside, crispy on the outside, topped with a variety of flavo…" at bounding box center [242, 65] width 222 height 36
paste textarea "with butter and Gouda cheese"
drag, startPoint x: 223, startPoint y: 59, endPoint x: 329, endPoint y: 49, distance: 106.7
click at [329, 49] on textarea "tender and creamy inside, crispy on the outside, with butter and Gouda cheese t…" at bounding box center [242, 65] width 222 height 36
click at [291, 51] on textarea "tender and creamy inside, crispy on the outside, with butter and Gouda cheese" at bounding box center [242, 65] width 222 height 36
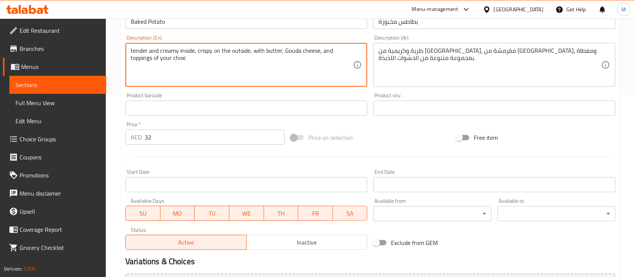
type textarea "tender and creamy inside, crispy on the outside, with butter, Gouda cheese, and…"
drag, startPoint x: 232, startPoint y: 58, endPoint x: 118, endPoint y: 48, distance: 114.2
click at [118, 48] on div "Home / Restaurants management / Menus / Sections / item / update BAKED POTATO s…" at bounding box center [370, 105] width 529 height 537
click at [289, 66] on textarea at bounding box center [242, 65] width 222 height 36
paste textarea "Crispy on the outside, tender and creamy on the inside, topped with butter, mel…"
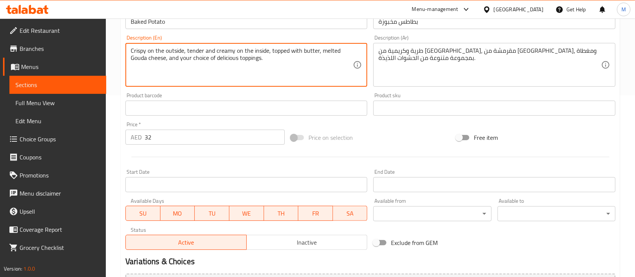
type textarea "Crispy on the outside, tender and creamy on the inside, topped with butter, mel…"
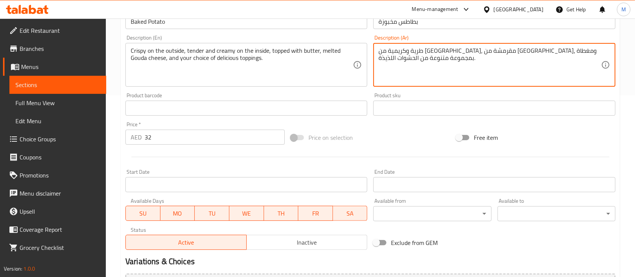
click at [427, 61] on textarea "طرية وكريمية من الداخل، مقرمشة من الخارج، ومغطاة بمجموعة متنوعة من الحشوات اللذ…" at bounding box center [489, 65] width 222 height 36
paste textarea "مقرمشة من الخارج، طرية وكريمية من الداخل، ومغطاة بالزبدة وجبنة جودة المذابة واخ…"
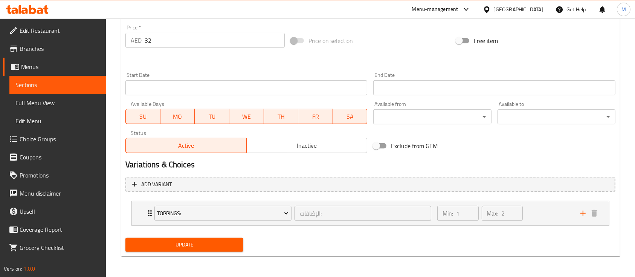
type textarea "مقرمشة من الخارج، طرية وكريمية من الداخل، ومغطاة بالزبدة وجبنة جودة المذابة واخ…"
click at [205, 238] on button "Update" at bounding box center [184, 245] width 118 height 14
click at [437, 218] on div "Min: 1 ​" at bounding box center [457, 213] width 41 height 15
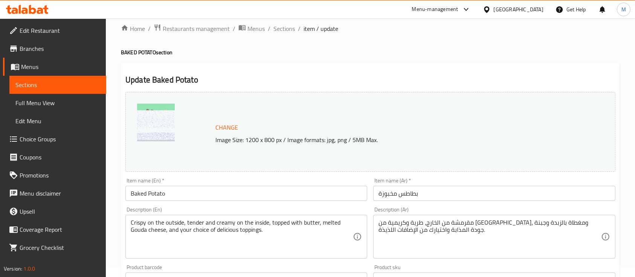
scroll to position [0, 0]
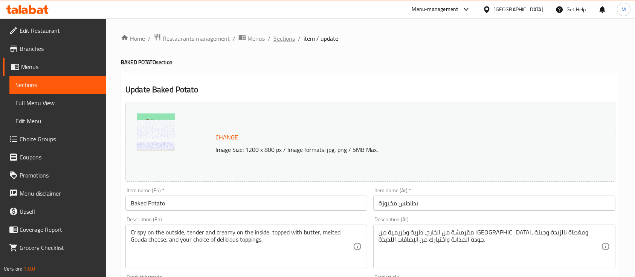
click at [279, 34] on span "Sections" at bounding box center [283, 38] width 21 height 9
